Goal: Task Accomplishment & Management: Use online tool/utility

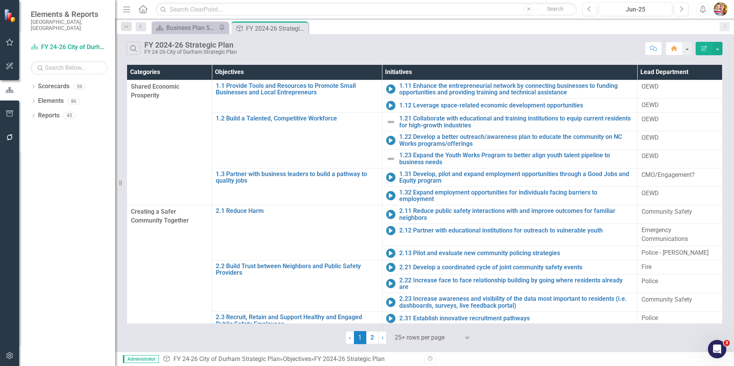
click at [145, 8] on icon "Home" at bounding box center [143, 9] width 10 height 8
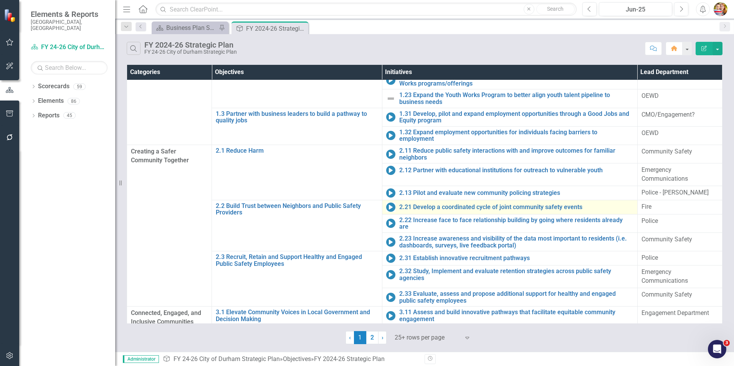
scroll to position [184, 0]
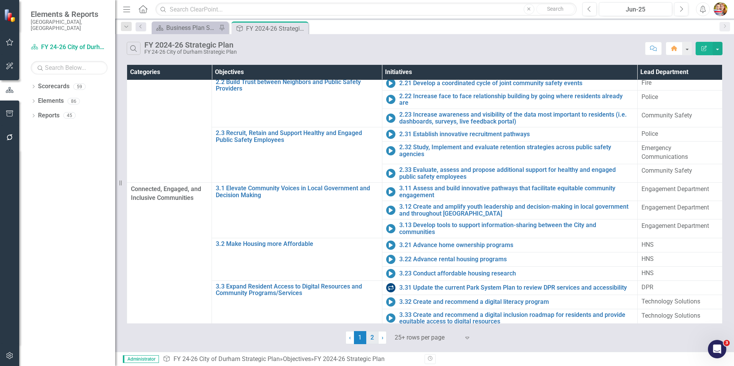
click at [370, 339] on link "2" at bounding box center [372, 337] width 12 height 13
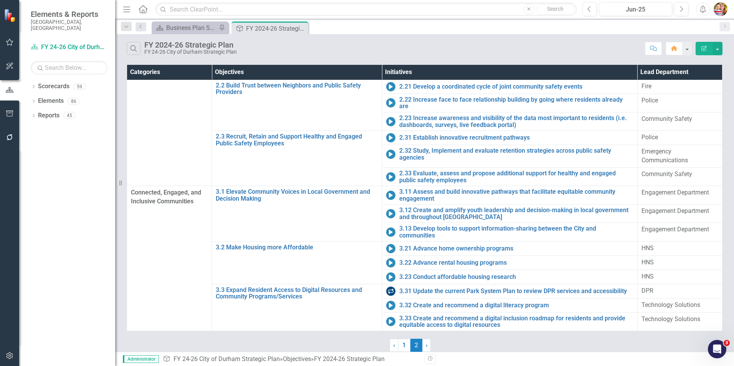
scroll to position [0, 0]
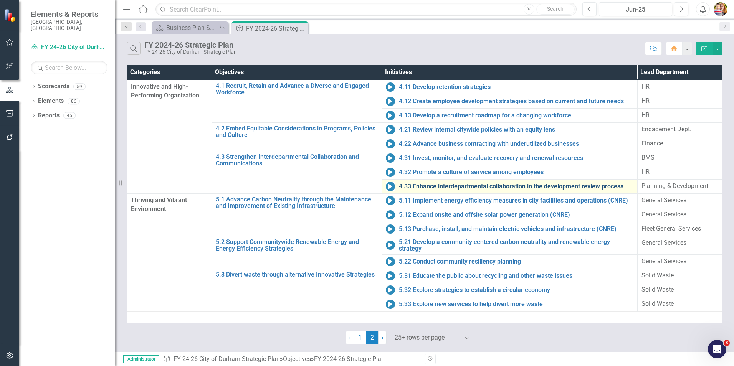
click at [445, 187] on link "4.33 Enhance interdepartmental collaboration in the development review process" at bounding box center [516, 186] width 234 height 7
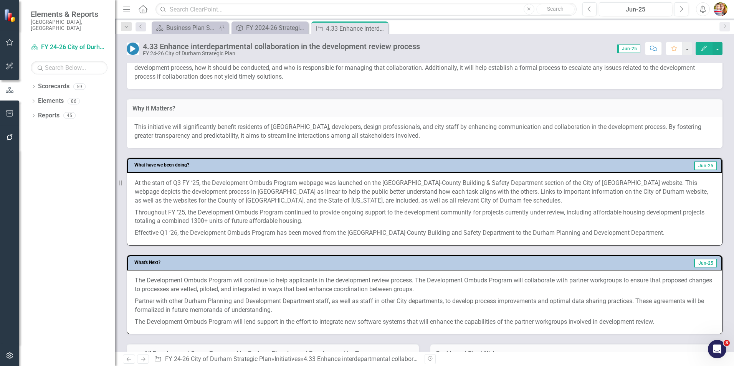
scroll to position [269, 0]
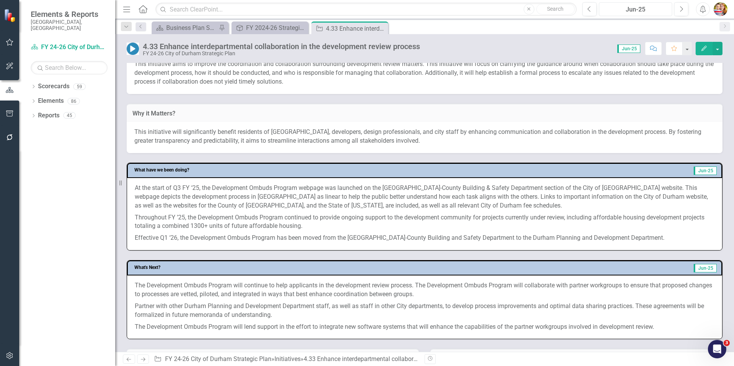
click at [640, 10] on div "Jun-25" at bounding box center [635, 9] width 68 height 9
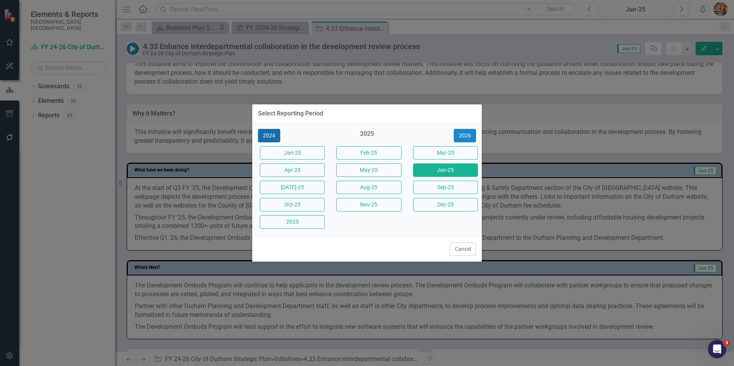
click at [269, 135] on button "2024" at bounding box center [269, 135] width 22 height 13
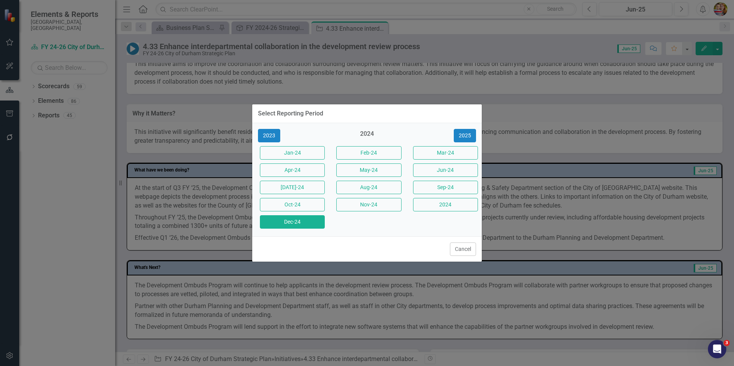
click at [299, 226] on button "Dec-24" at bounding box center [292, 221] width 65 height 13
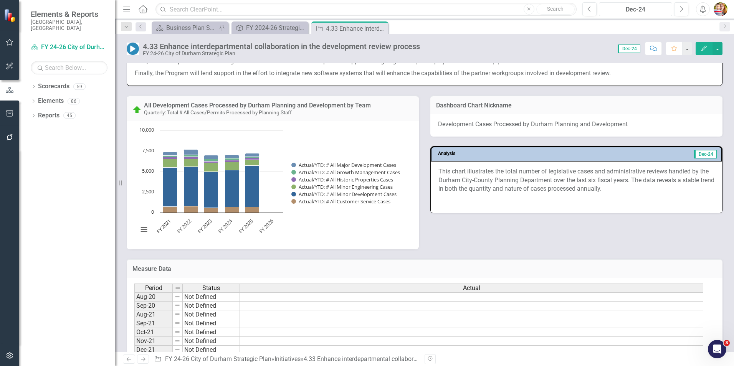
scroll to position [345, 0]
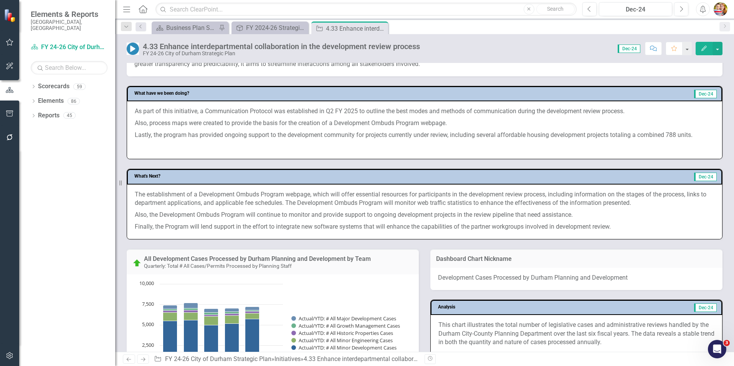
click at [200, 194] on span "The establishment of a Development Ombuds Program webpage, which will offer ess…" at bounding box center [420, 199] width 571 height 16
click at [202, 196] on span "The establishment of a Development Ombuds Program webpage, which will offer ess…" at bounding box center [420, 199] width 571 height 16
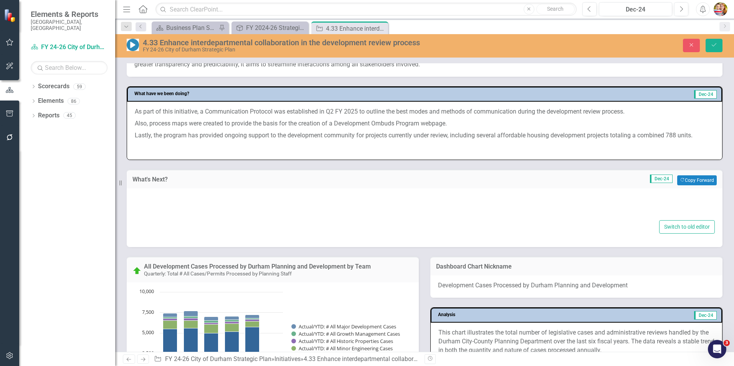
type textarea "<p><span>The establishment of a Development Ombuds Program webpage, which will …"
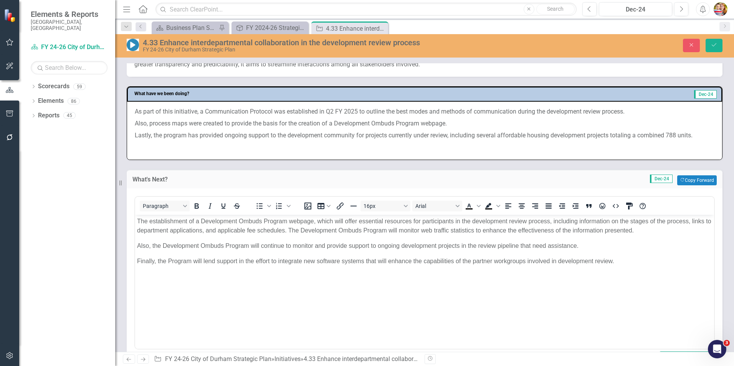
scroll to position [0, 0]
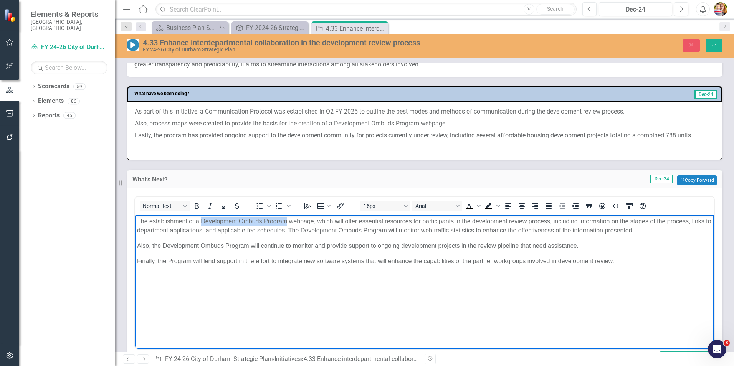
drag, startPoint x: 201, startPoint y: 219, endPoint x: 287, endPoint y: 219, distance: 85.6
click at [287, 219] on p "The establishment of a Development Ombuds Program webpage, which will offer ess…" at bounding box center [424, 225] width 575 height 18
copy p "Development Ombuds Program"
drag, startPoint x: 425, startPoint y: 314, endPoint x: 491, endPoint y: 239, distance: 100.1
click at [427, 310] on body "The establishment of a Development Ombuds Program webpage, which will offer ess…" at bounding box center [424, 272] width 579 height 115
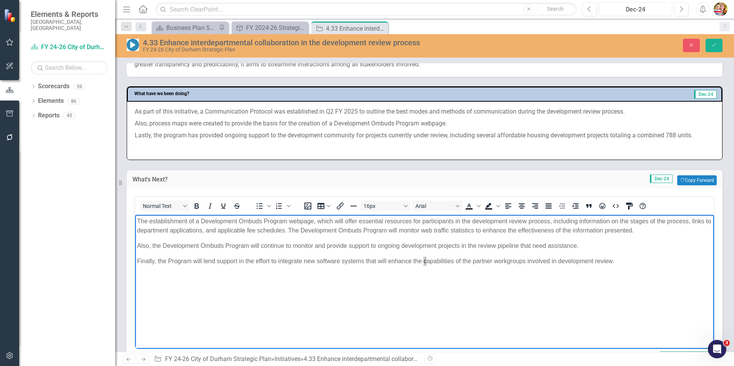
click at [634, 9] on div "Dec-24" at bounding box center [635, 9] width 68 height 9
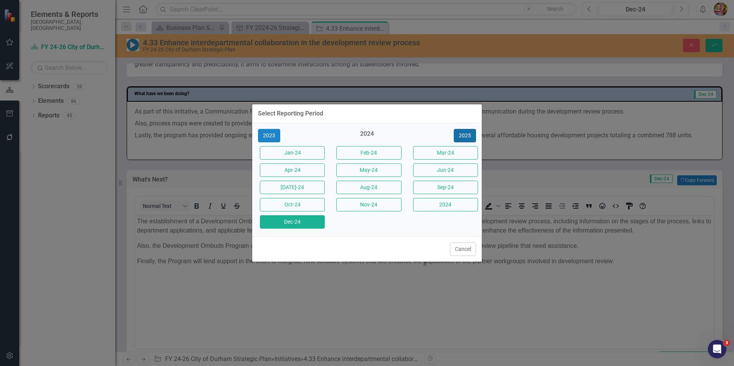
click at [468, 133] on button "2025" at bounding box center [465, 135] width 22 height 13
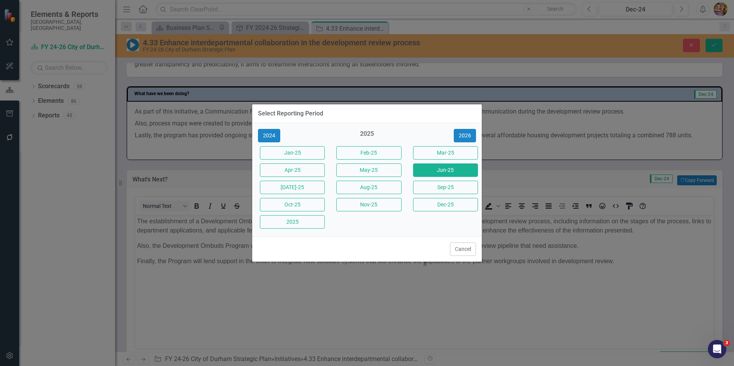
click at [452, 171] on button "Jun-25" at bounding box center [445, 169] width 65 height 13
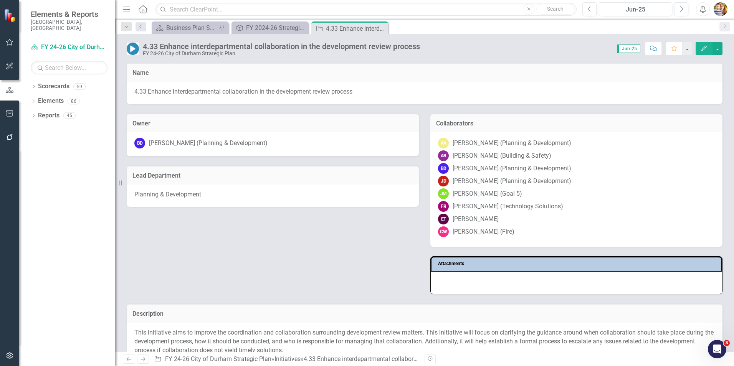
click at [255, 261] on div "Owner BD [PERSON_NAME] (Planning & Development) Lead Department Planning & Deve…" at bounding box center [424, 199] width 607 height 191
click at [144, 9] on icon "Home" at bounding box center [143, 9] width 10 height 8
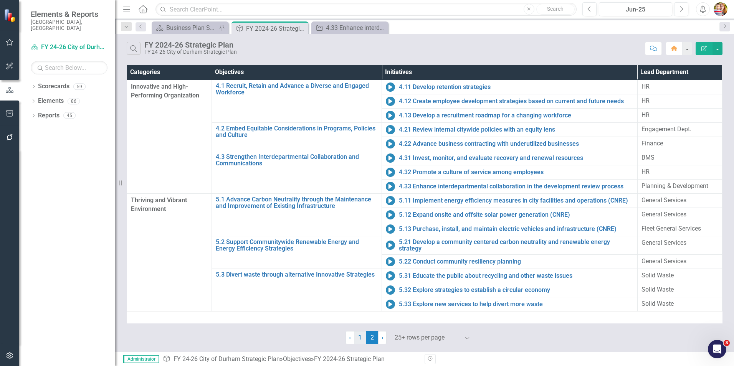
click at [362, 340] on link "1" at bounding box center [360, 337] width 12 height 13
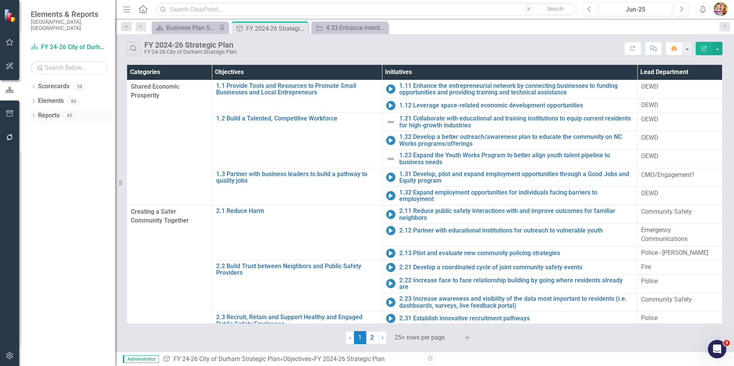
click at [48, 111] on link "Reports" at bounding box center [48, 115] width 21 height 9
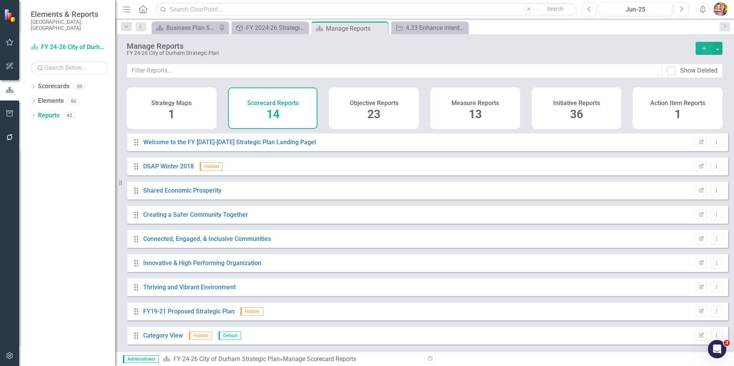
click at [371, 104] on h4 "Objective Reports" at bounding box center [374, 103] width 49 height 7
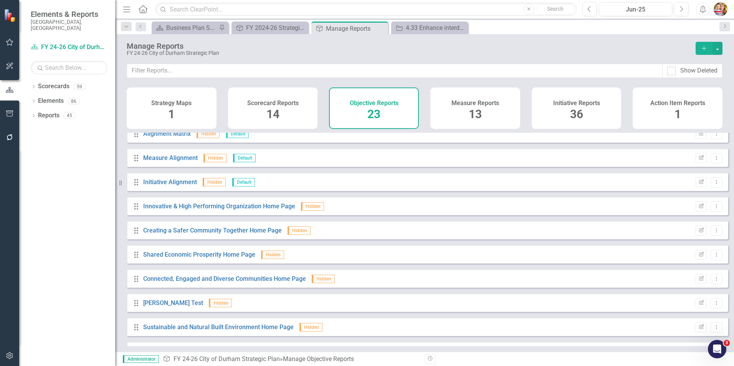
scroll to position [343, 0]
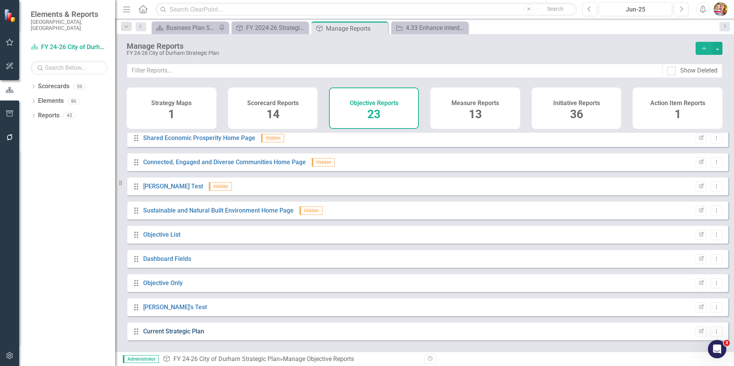
click at [148, 335] on link "Current Strategic Plan" at bounding box center [173, 331] width 61 height 7
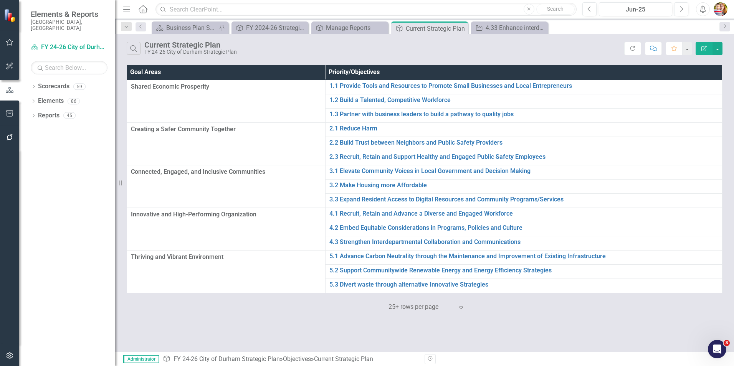
click at [704, 48] on icon "Edit Report" at bounding box center [703, 48] width 7 height 5
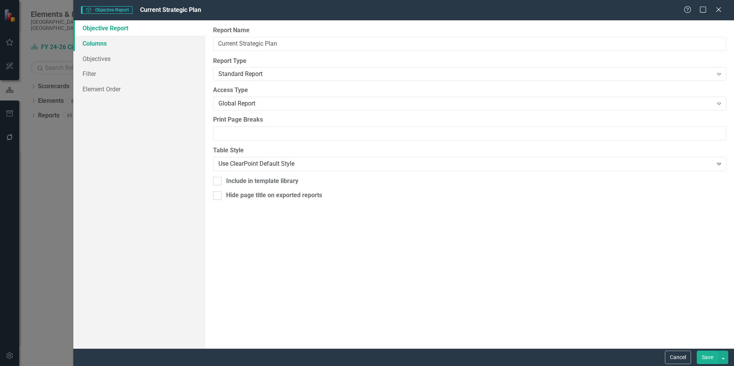
click at [95, 44] on link "Columns" at bounding box center [139, 43] width 132 height 15
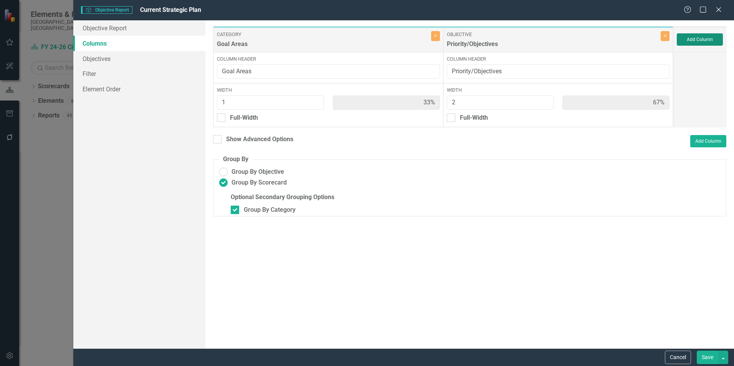
click at [692, 43] on button "Add Column" at bounding box center [700, 39] width 46 height 12
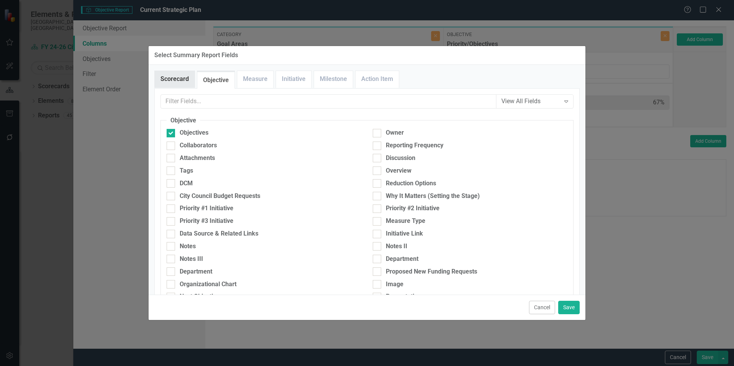
click at [172, 77] on link "Scorecard" at bounding box center [175, 79] width 40 height 17
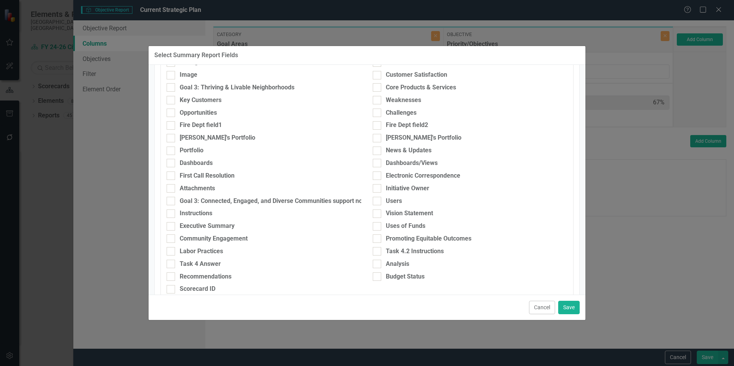
scroll to position [340, 0]
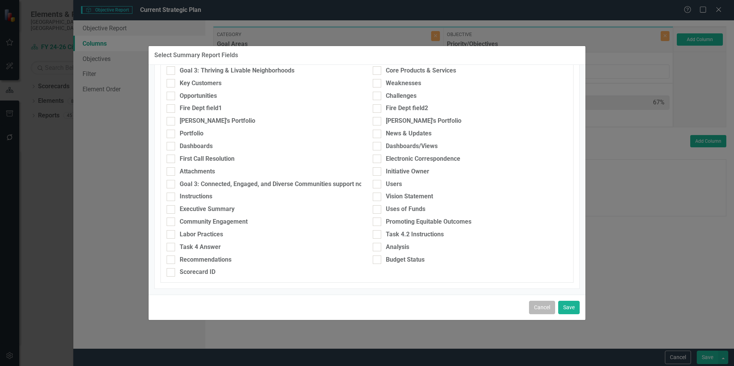
click at [539, 310] on button "Cancel" at bounding box center [542, 307] width 26 height 13
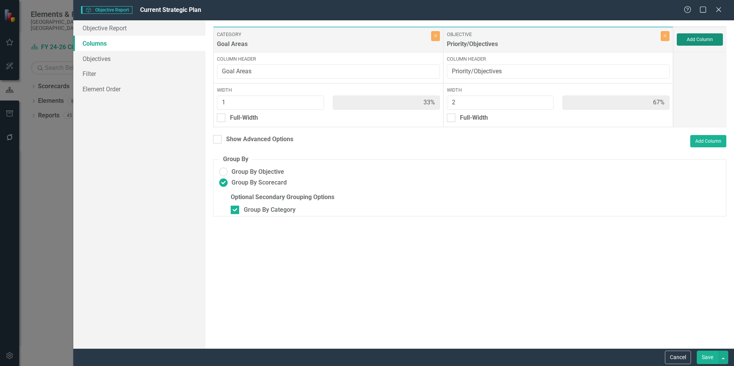
click at [707, 39] on button "Add Column" at bounding box center [700, 39] width 46 height 12
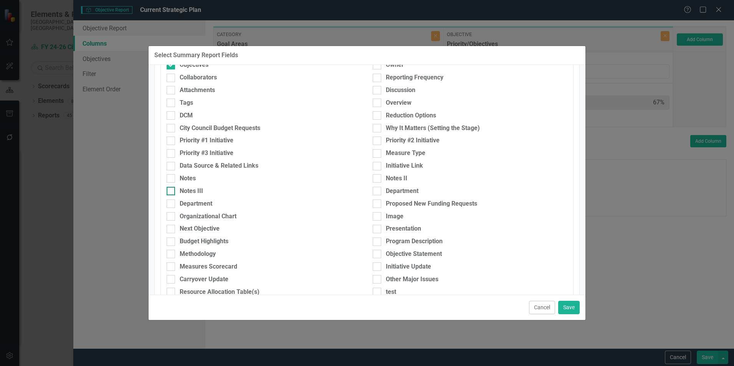
scroll to position [0, 0]
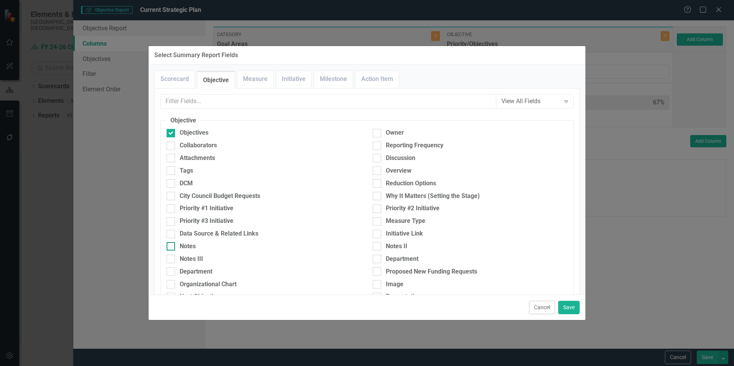
click at [169, 247] on input "Notes" at bounding box center [169, 244] width 5 height 5
checkbox input "true"
click at [567, 308] on button "Save" at bounding box center [568, 307] width 21 height 13
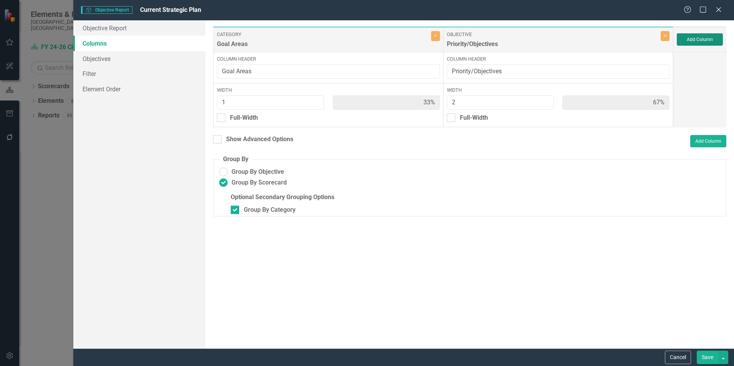
type input "25%"
type input "50%"
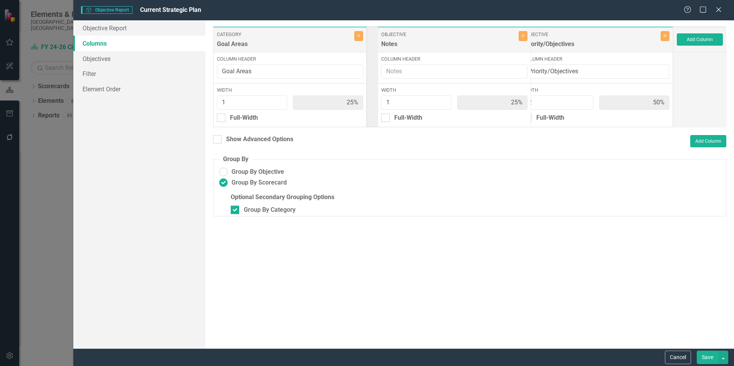
drag, startPoint x: 593, startPoint y: 41, endPoint x: 451, endPoint y: 41, distance: 142.0
click at [451, 41] on div "Category Goal Areas Close Column Header Goal Areas Width 1 25% Full-Width Objec…" at bounding box center [443, 76] width 460 height 101
click at [216, 141] on div at bounding box center [217, 139] width 8 height 8
click at [216, 140] on input "Show Advanced Options" at bounding box center [215, 137] width 5 height 5
checkbox input "true"
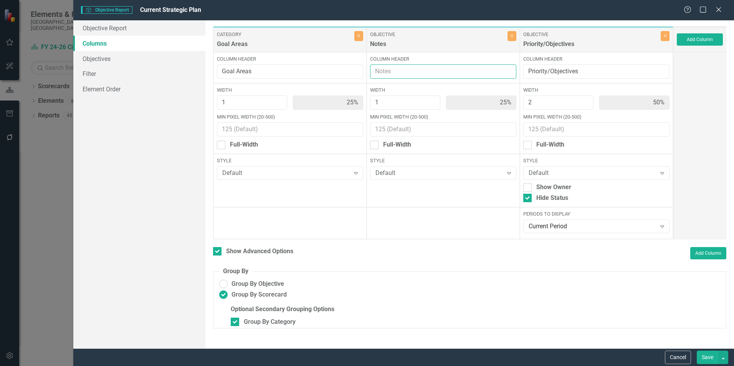
drag, startPoint x: 397, startPoint y: 73, endPoint x: 393, endPoint y: 73, distance: 4.6
click at [393, 73] on input "Column Header" at bounding box center [443, 71] width 146 height 14
type input "G"
click at [387, 68] on input "Current Goal Definiation" at bounding box center [443, 71] width 146 height 14
click at [427, 71] on input "Current Goal Definiation" at bounding box center [443, 71] width 146 height 14
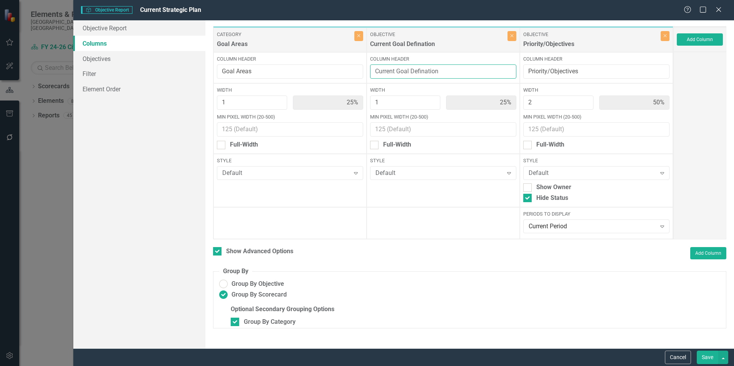
click at [381, 69] on input "Current Goal Defination" at bounding box center [443, 71] width 146 height 14
click at [434, 72] on input "Current Goal Defination" at bounding box center [443, 71] width 146 height 14
click at [268, 75] on input "Goal Areas" at bounding box center [290, 71] width 146 height 14
click at [428, 71] on input "Current Goal Defination" at bounding box center [443, 71] width 146 height 14
click at [469, 69] on input "Current Goal Definition" at bounding box center [443, 71] width 146 height 14
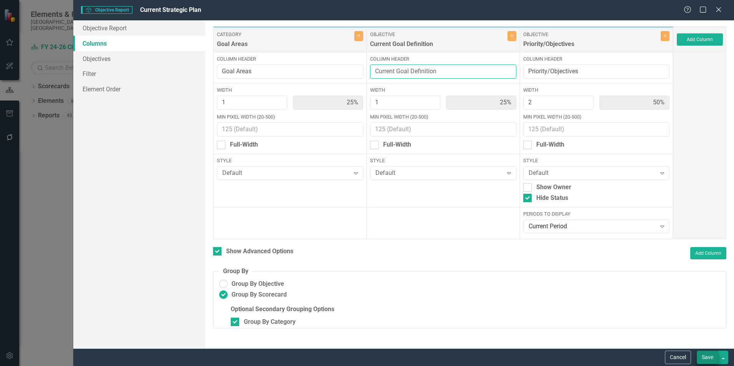
type input "Current Goal Definition"
click at [704, 357] on button "Save" at bounding box center [707, 357] width 21 height 13
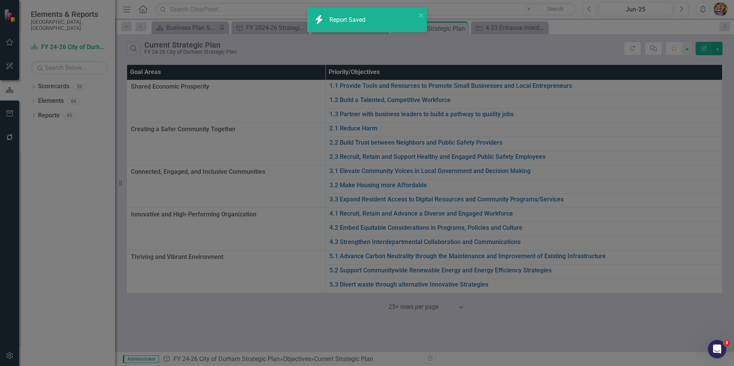
checkbox input "false"
radio input "false"
checkbox input "false"
radio input "true"
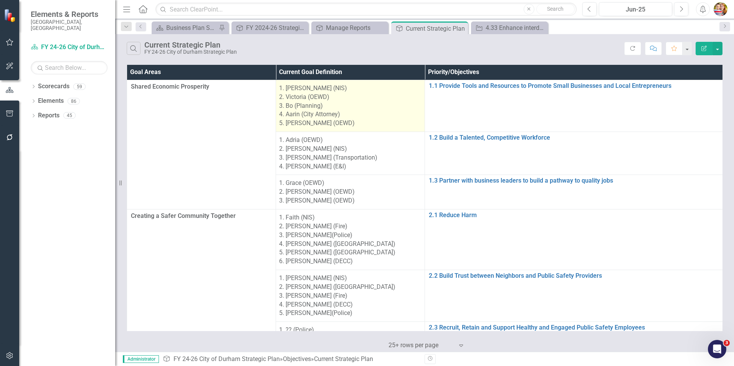
click at [296, 105] on li "Bo (Planning)" at bounding box center [353, 106] width 135 height 9
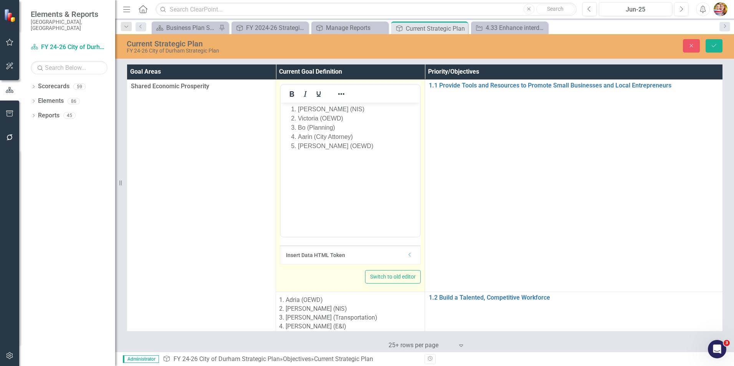
drag, startPoint x: 577, startPoint y: 208, endPoint x: 292, endPoint y: 112, distance: 300.6
click at [291, 109] on ol "[PERSON_NAME] (NIS) [PERSON_NAME] (OEWD) [PERSON_NAME] (Planning) [PERSON_NAME]…" at bounding box center [349, 128] width 135 height 46
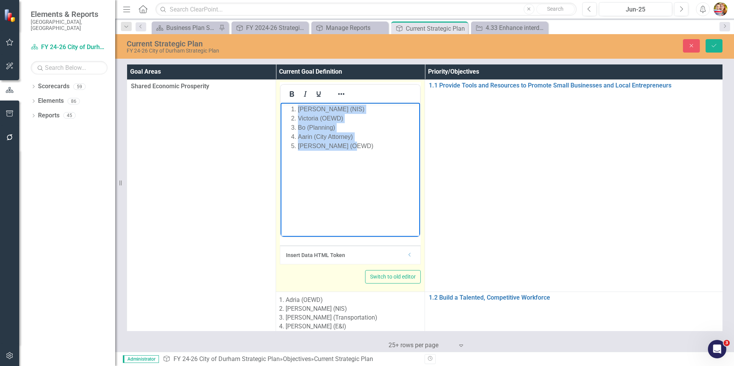
drag, startPoint x: 298, startPoint y: 108, endPoint x: 395, endPoint y: 160, distance: 109.7
click at [394, 160] on body "[PERSON_NAME] (NIS) [PERSON_NAME] (OEWD) [PERSON_NAME] (Planning) [PERSON_NAME]…" at bounding box center [350, 160] width 139 height 115
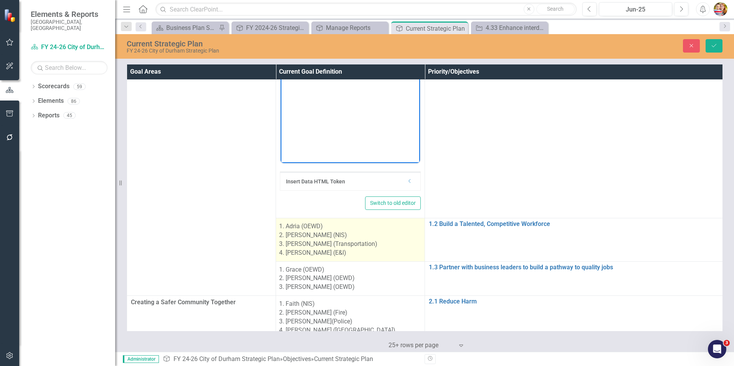
scroll to position [77, 0]
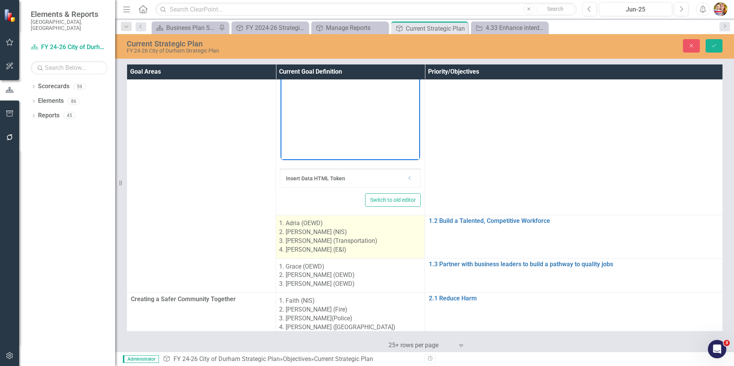
click at [301, 228] on li "[PERSON_NAME] (NIS)" at bounding box center [353, 232] width 135 height 9
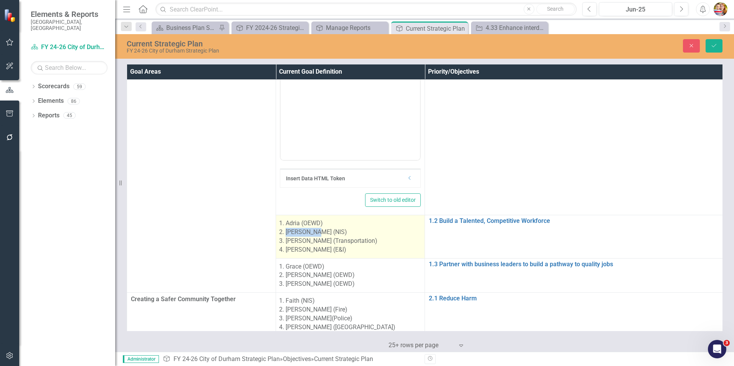
click at [301, 228] on li "[PERSON_NAME] (NIS)" at bounding box center [353, 232] width 135 height 9
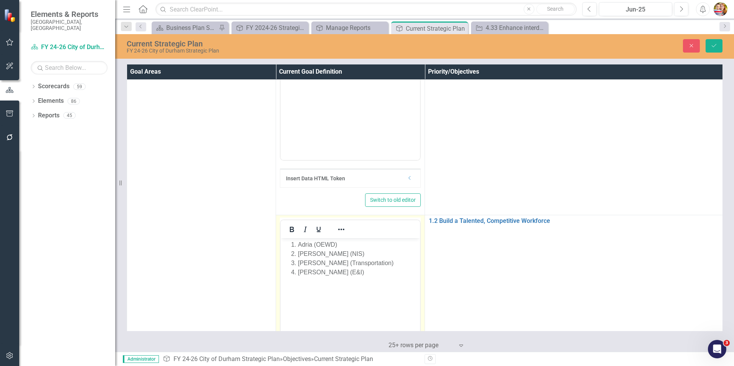
scroll to position [0, 0]
drag, startPoint x: 581, startPoint y: 467, endPoint x: 298, endPoint y: 253, distance: 354.9
click at [298, 253] on li "[PERSON_NAME] (NIS)" at bounding box center [358, 253] width 120 height 9
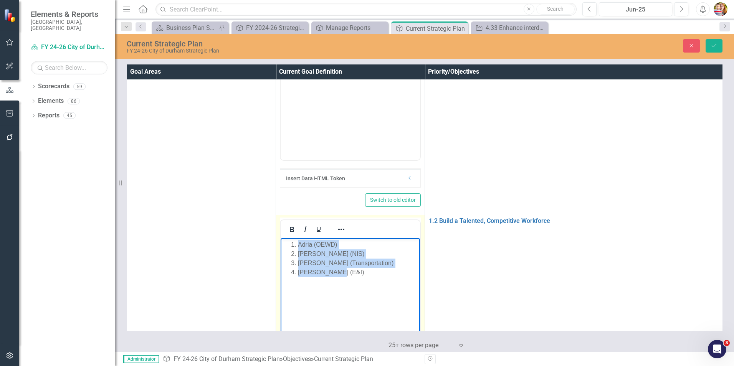
drag, startPoint x: 299, startPoint y: 244, endPoint x: 369, endPoint y: 283, distance: 80.6
click at [369, 283] on body "Adria (OEWD) [PERSON_NAME] (NIS) [PERSON_NAME] (Transportation) [PERSON_NAME] (…" at bounding box center [350, 295] width 139 height 115
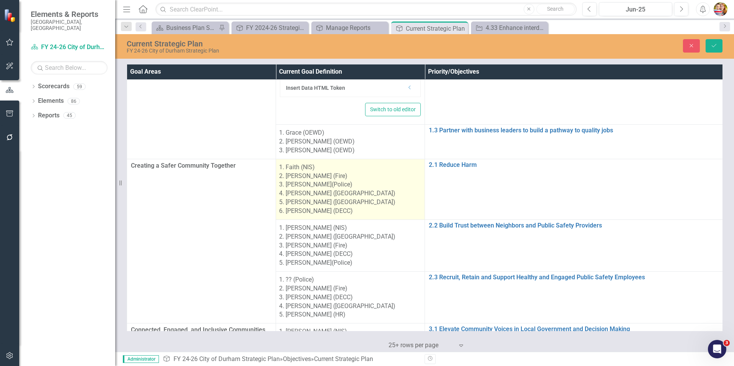
scroll to position [384, 0]
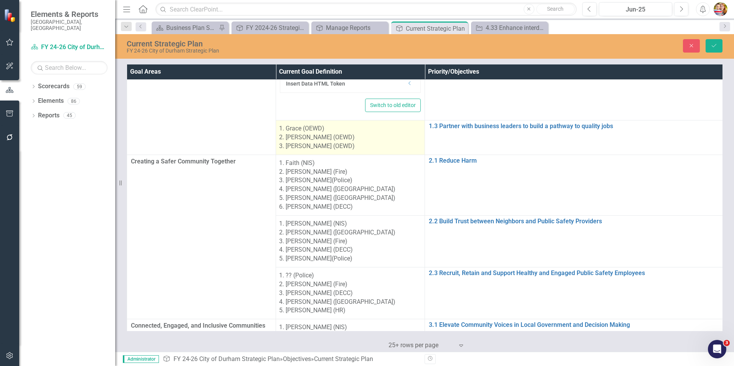
click at [294, 140] on li "[PERSON_NAME] (OEWD)" at bounding box center [353, 137] width 135 height 9
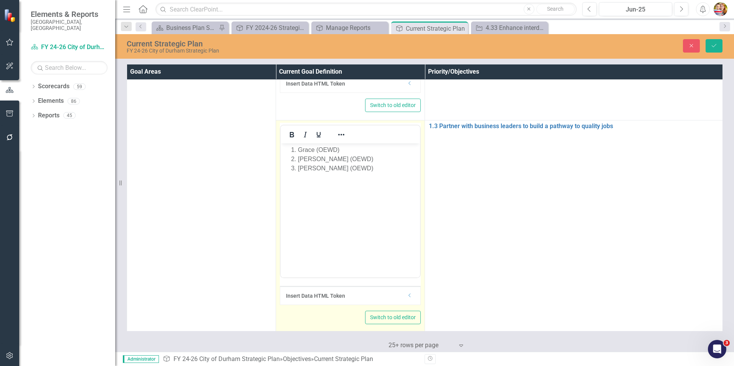
scroll to position [0, 0]
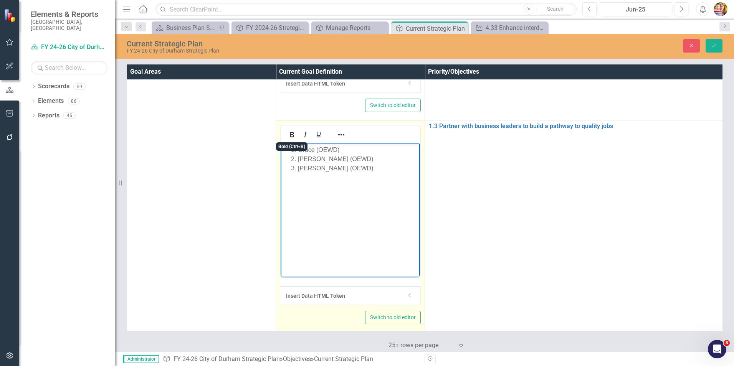
drag, startPoint x: 575, startPoint y: 283, endPoint x: 326, endPoint y: 164, distance: 275.5
click at [326, 164] on li "[PERSON_NAME] (OEWD)" at bounding box center [358, 168] width 120 height 9
drag, startPoint x: 298, startPoint y: 149, endPoint x: 396, endPoint y: 185, distance: 105.2
click at [396, 185] on body "Grace (OEWD) [PERSON_NAME] (OEWD) [PERSON_NAME] (OEWD)" at bounding box center [350, 201] width 139 height 115
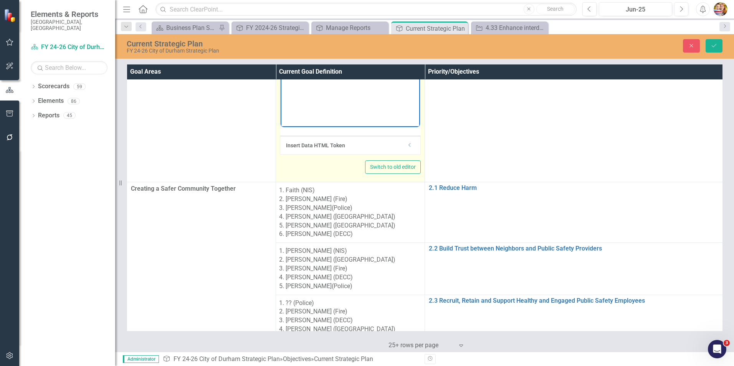
scroll to position [576, 0]
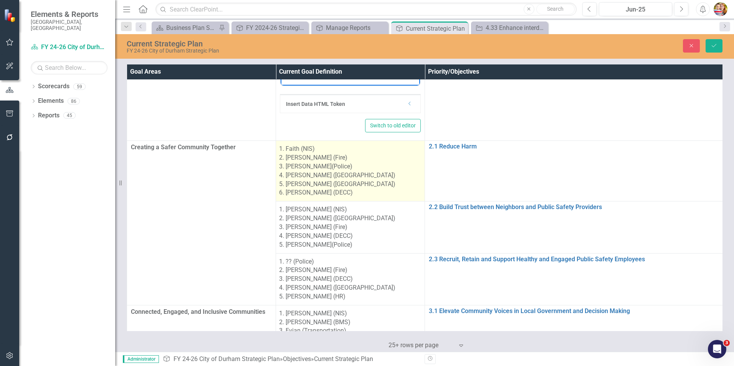
click at [305, 167] on li "[PERSON_NAME](Police)" at bounding box center [353, 166] width 135 height 9
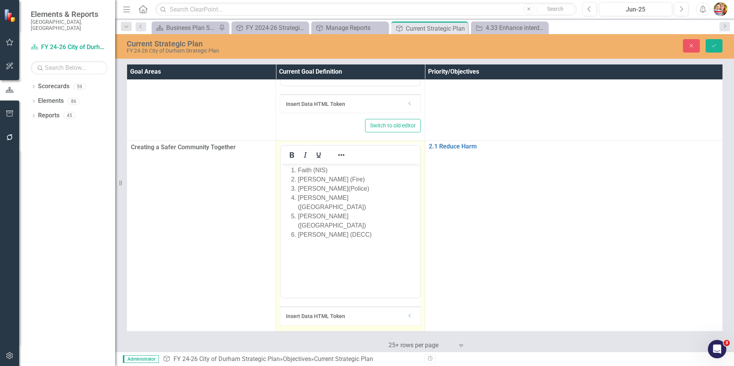
scroll to position [0, 0]
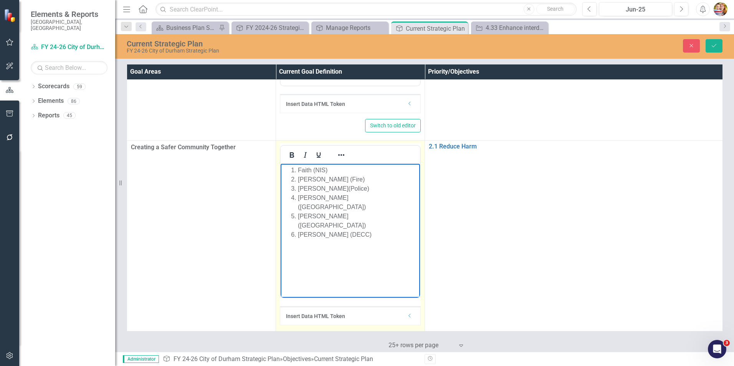
drag, startPoint x: 586, startPoint y: 331, endPoint x: 297, endPoint y: 174, distance: 328.5
click at [298, 168] on li "Faith (NIS)" at bounding box center [358, 170] width 120 height 9
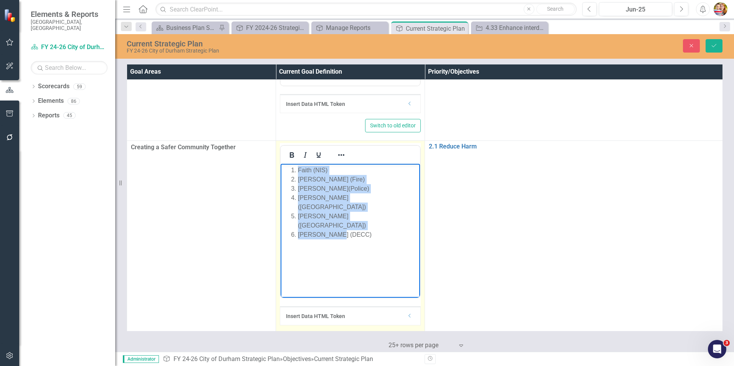
drag, startPoint x: 298, startPoint y: 169, endPoint x: 388, endPoint y: 220, distance: 103.5
click at [388, 222] on body "Faith (NIS) [PERSON_NAME] (Fire) [PERSON_NAME](Police) [PERSON_NAME] ([GEOGRAPH…" at bounding box center [350, 221] width 139 height 115
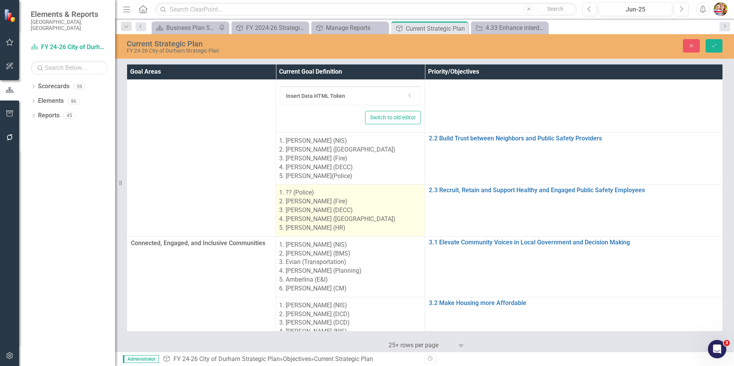
scroll to position [806, 0]
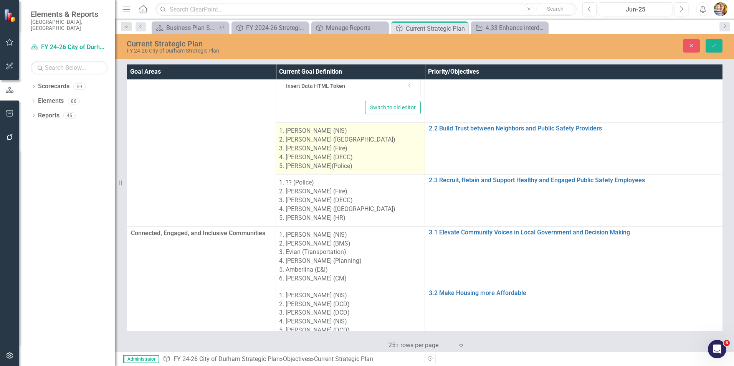
click at [302, 148] on li "[PERSON_NAME] (Fire)" at bounding box center [353, 148] width 135 height 9
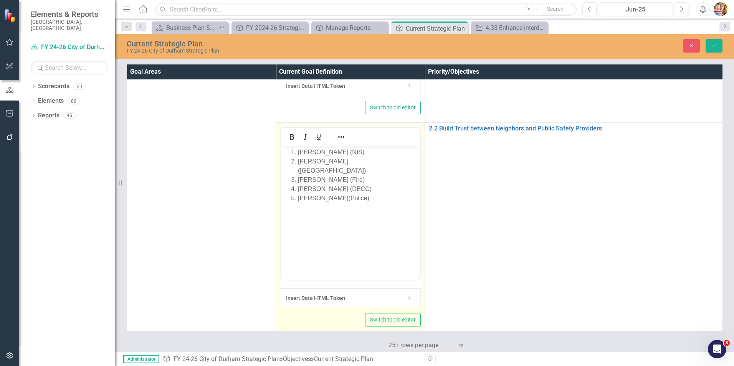
scroll to position [0, 0]
drag, startPoint x: 583, startPoint y: 294, endPoint x: 299, endPoint y: 160, distance: 313.5
click at [299, 152] on li "[PERSON_NAME] (NIS)" at bounding box center [358, 152] width 120 height 9
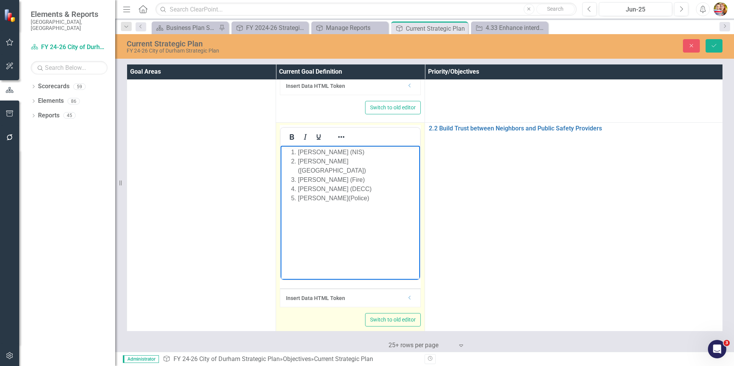
drag, startPoint x: 299, startPoint y: 151, endPoint x: 387, endPoint y: 204, distance: 103.1
click at [387, 204] on body "[PERSON_NAME] (NIS) [PERSON_NAME] (DCSD) [PERSON_NAME] (Fire) [PERSON_NAME] (DE…" at bounding box center [350, 203] width 139 height 115
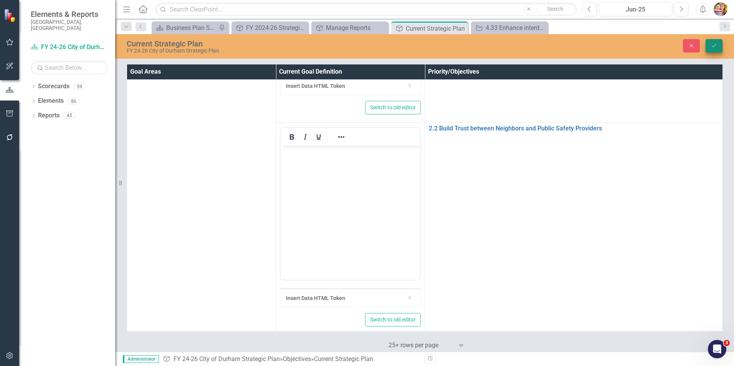
click at [711, 50] on button "Save" at bounding box center [713, 45] width 17 height 13
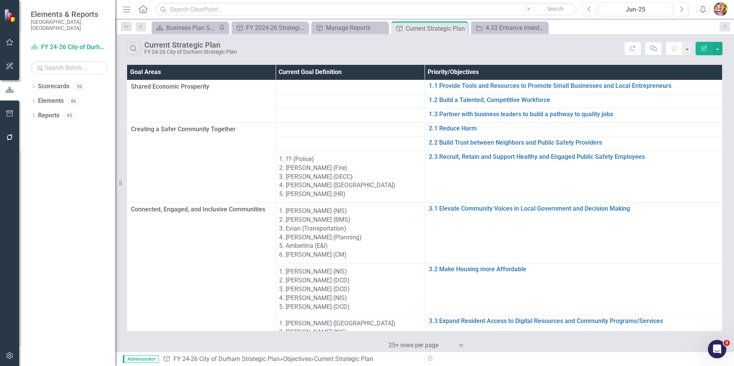
click at [705, 49] on icon "Edit Report" at bounding box center [703, 48] width 7 height 5
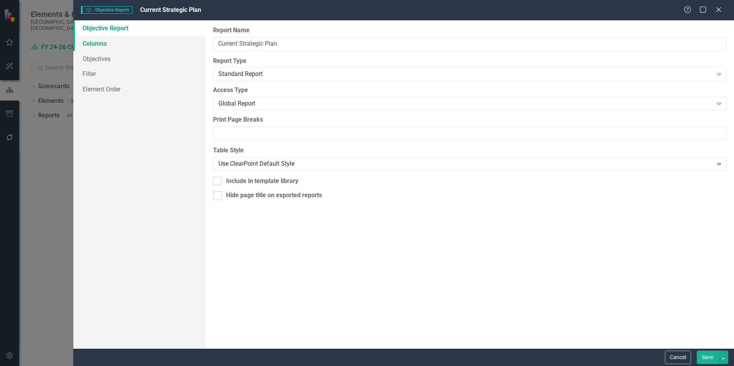
click at [107, 45] on link "Columns" at bounding box center [139, 43] width 132 height 15
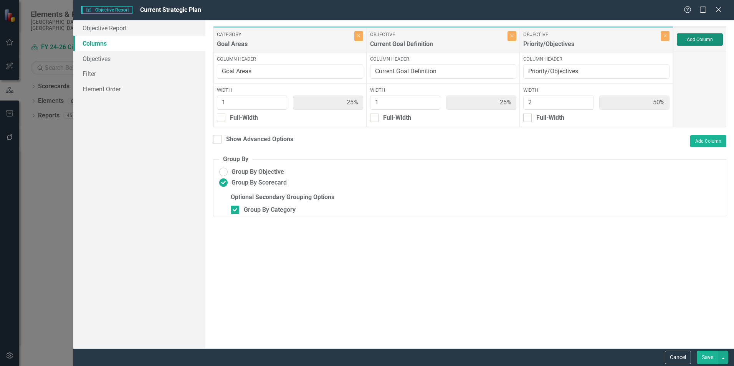
click at [704, 39] on button "Add Column" at bounding box center [700, 39] width 46 height 12
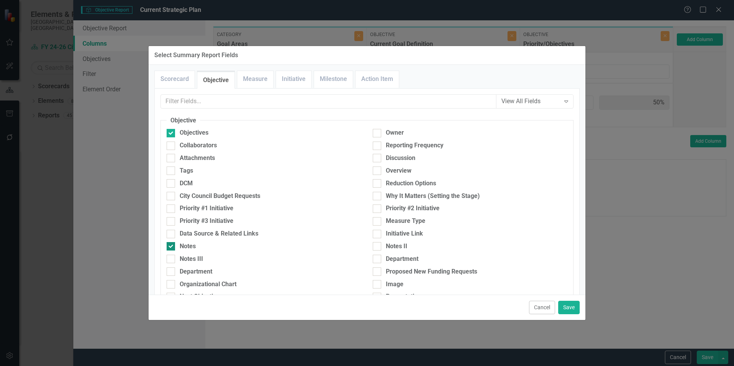
click at [171, 246] on input "Notes" at bounding box center [169, 244] width 5 height 5
checkbox input "false"
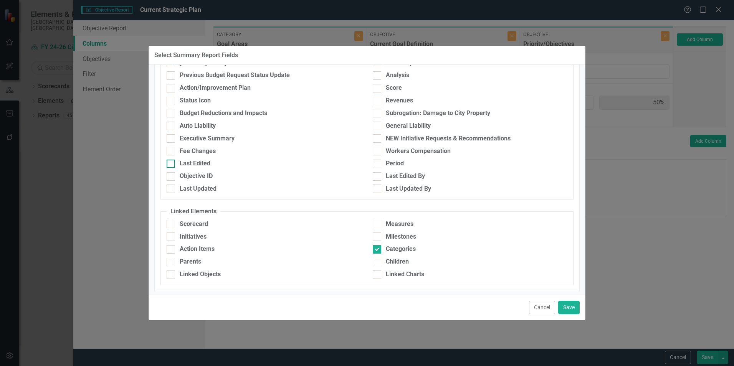
scroll to position [375, 0]
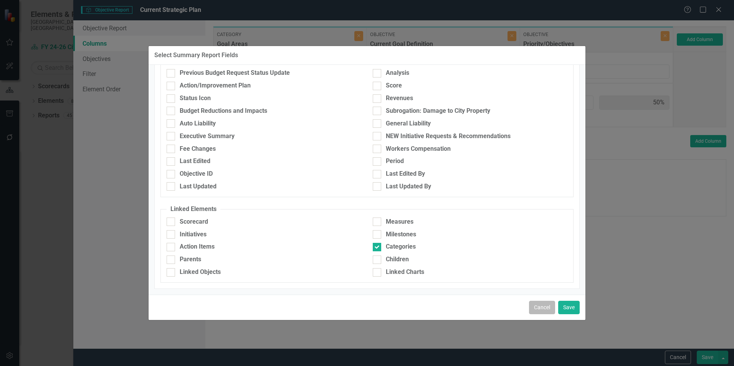
click at [545, 308] on button "Cancel" at bounding box center [542, 307] width 26 height 13
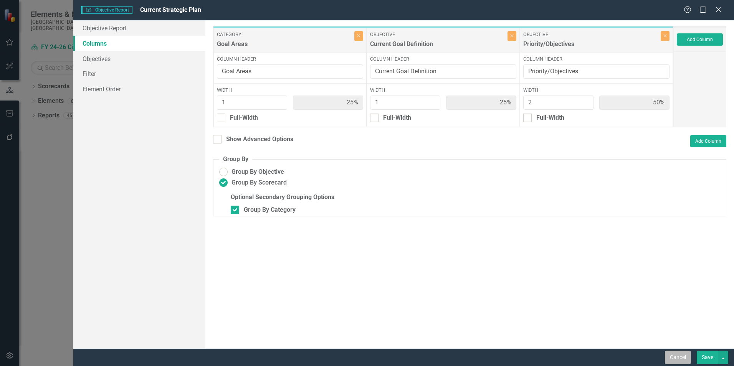
click at [678, 358] on button "Cancel" at bounding box center [678, 357] width 26 height 13
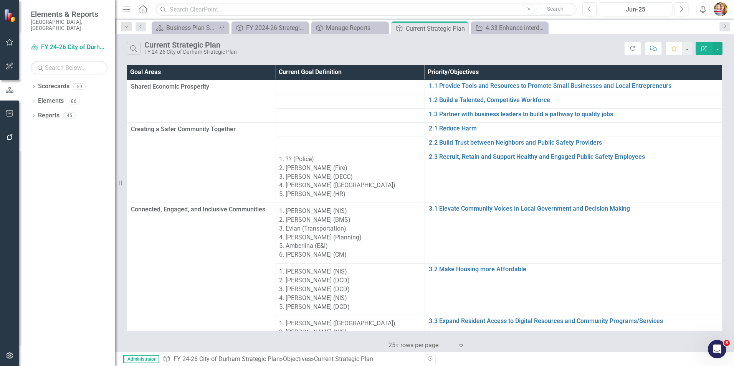
click at [702, 51] on button "Edit Report" at bounding box center [703, 48] width 17 height 13
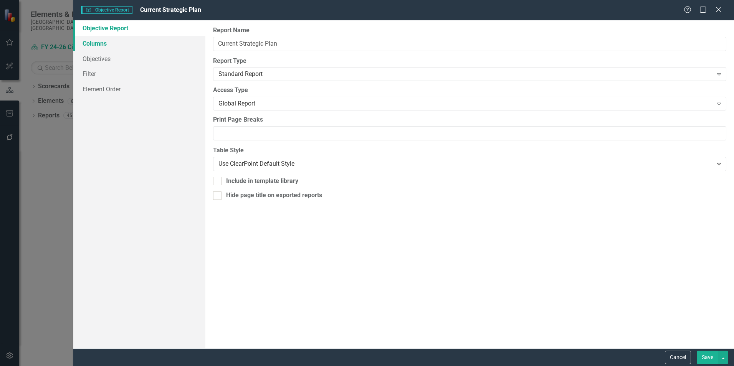
drag, startPoint x: 106, startPoint y: 44, endPoint x: 121, endPoint y: 44, distance: 15.4
click at [106, 44] on link "Columns" at bounding box center [139, 43] width 132 height 15
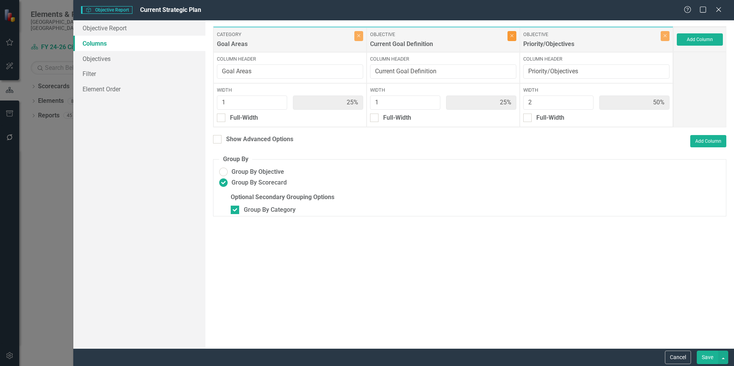
click at [513, 38] on icon "Close" at bounding box center [511, 35] width 3 height 5
type input "33%"
type input "67%"
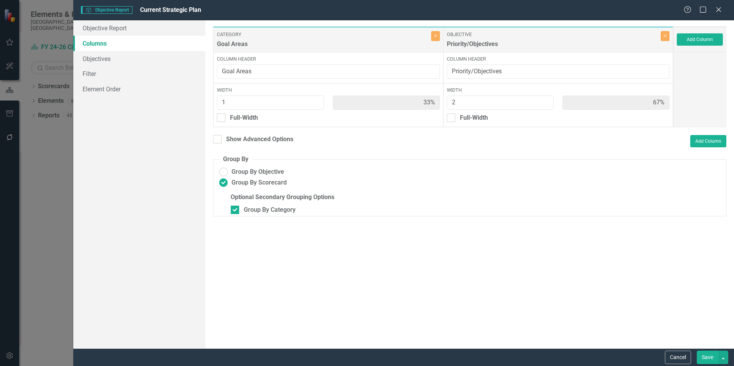
click at [708, 358] on button "Save" at bounding box center [707, 357] width 21 height 13
radio input "false"
checkbox input "false"
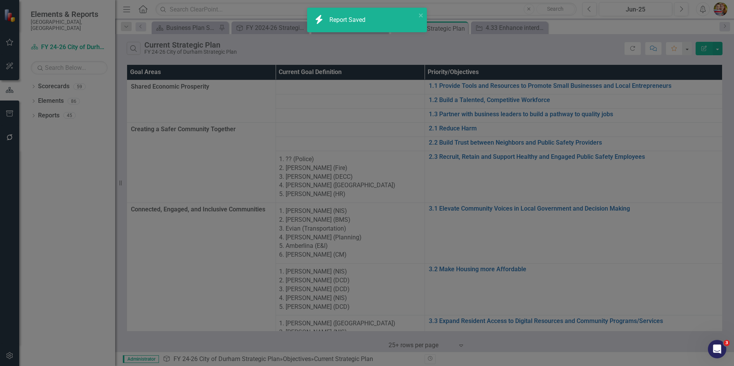
radio input "true"
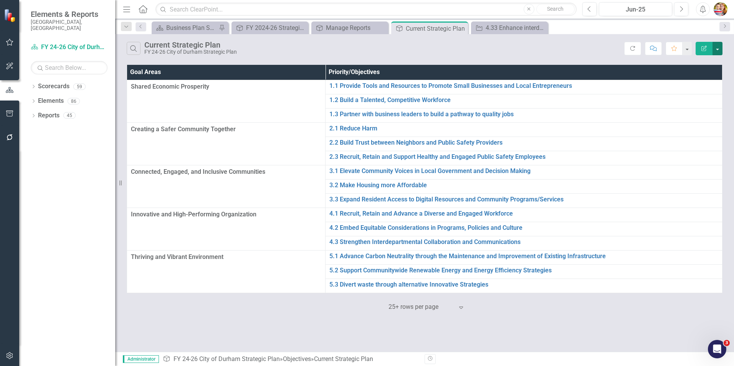
click at [719, 49] on button "button" at bounding box center [717, 48] width 10 height 13
click at [685, 92] on link "Excel Export to Excel" at bounding box center [691, 92] width 61 height 14
